Goal: Task Accomplishment & Management: Complete application form

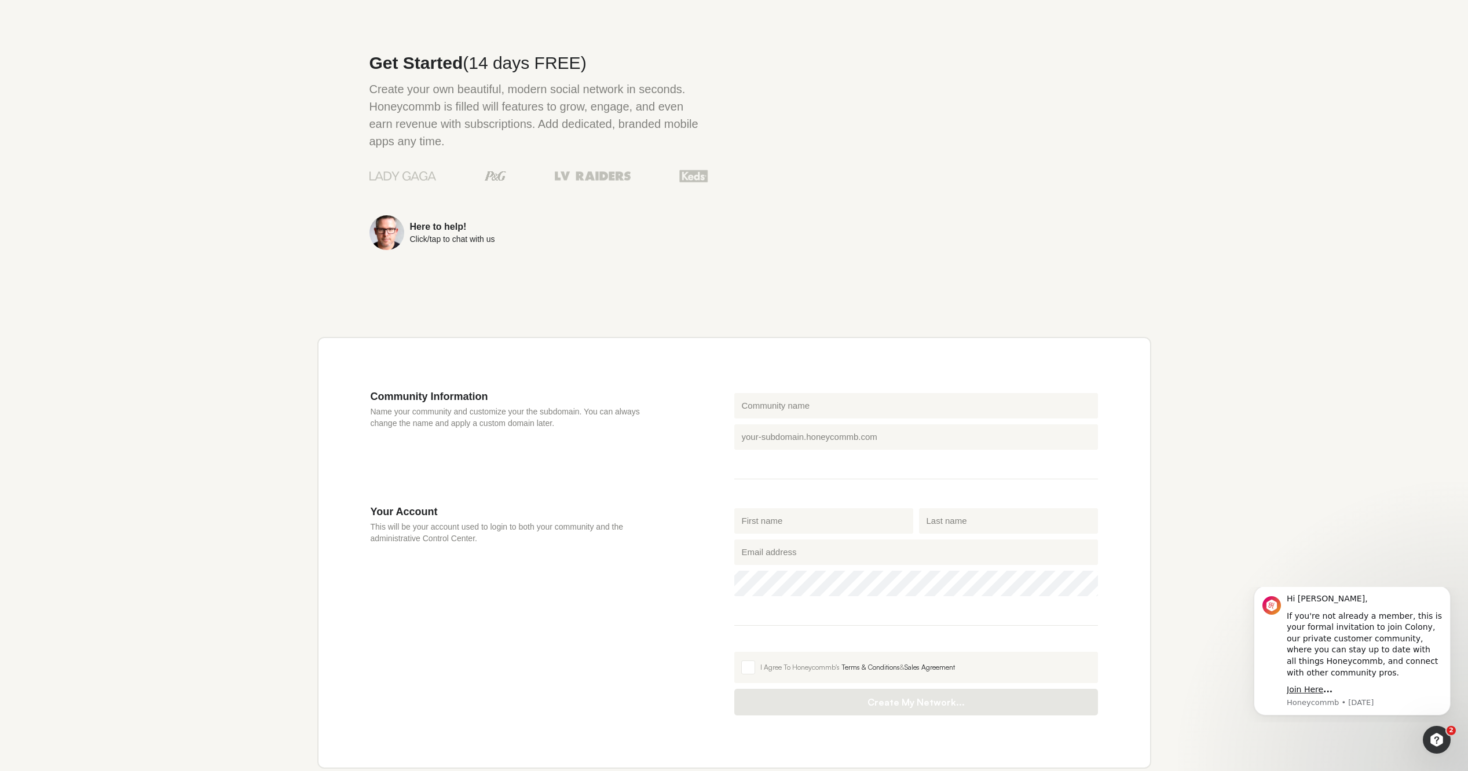
scroll to position [151, 0]
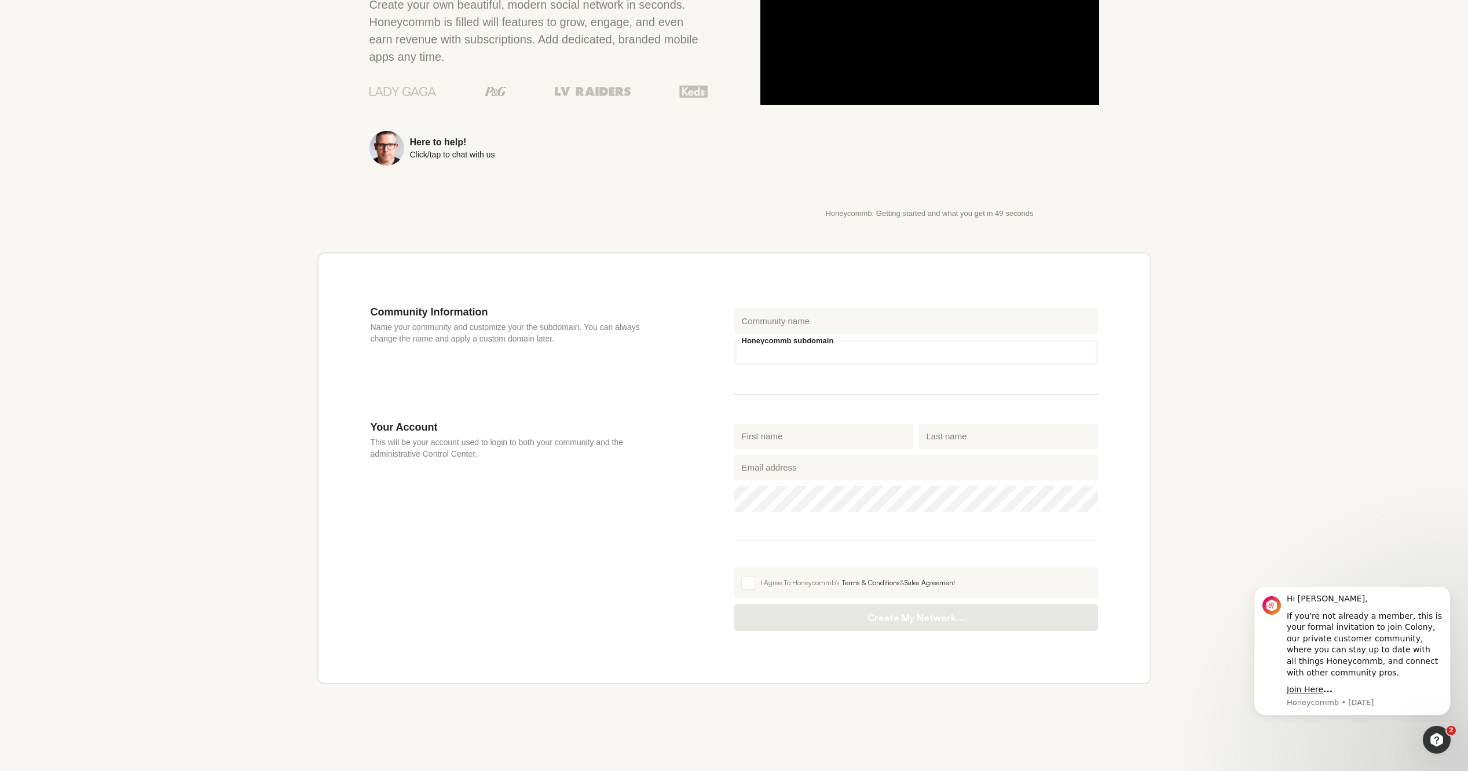
click at [757, 363] on input "Honeycommb subdomain" at bounding box center [916, 352] width 364 height 25
type input "fbsn"
click at [766, 440] on input "First name" at bounding box center [823, 436] width 179 height 25
type input "[PERSON_NAME]"
type input "Fam"
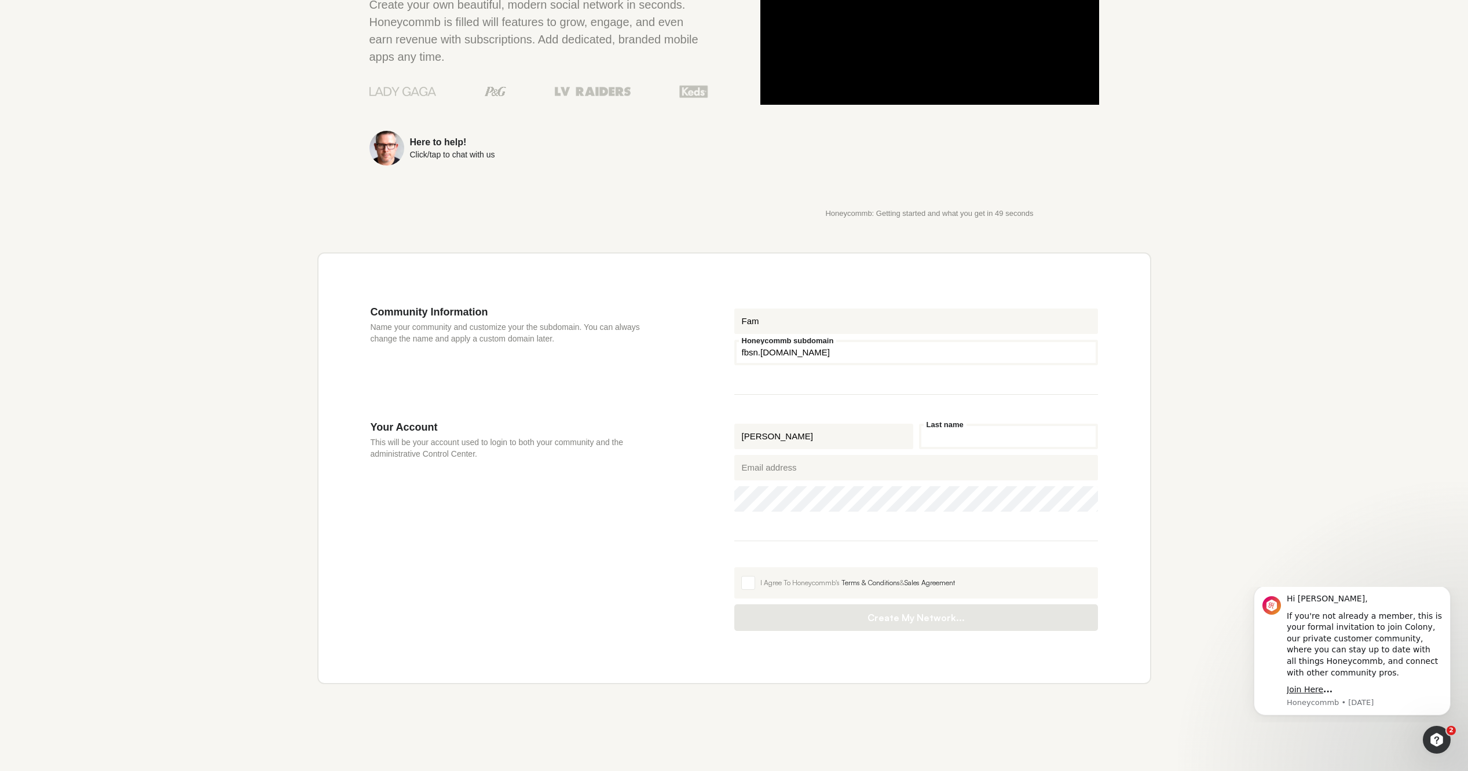
type input "[PERSON_NAME]"
type input "[EMAIL_ADDRESS][DOMAIN_NAME]"
click at [745, 584] on span at bounding box center [748, 583] width 14 height 14
click at [734, 568] on input "I Agree To Honeycommb's Terms & Conditions & Sales Agreement" at bounding box center [734, 568] width 0 height 0
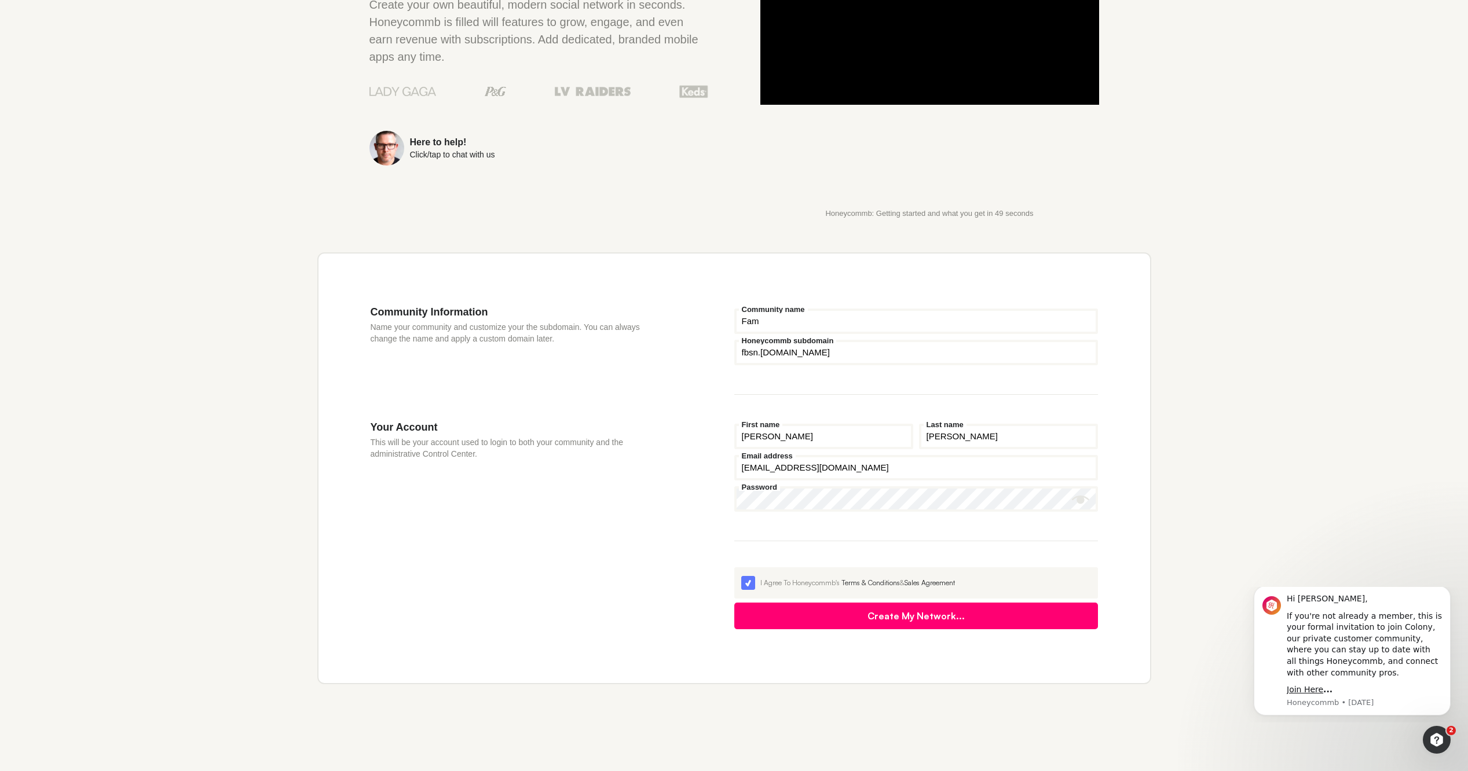
click at [862, 616] on button "Create My Network..." at bounding box center [916, 616] width 364 height 27
